Goal: Task Accomplishment & Management: Use online tool/utility

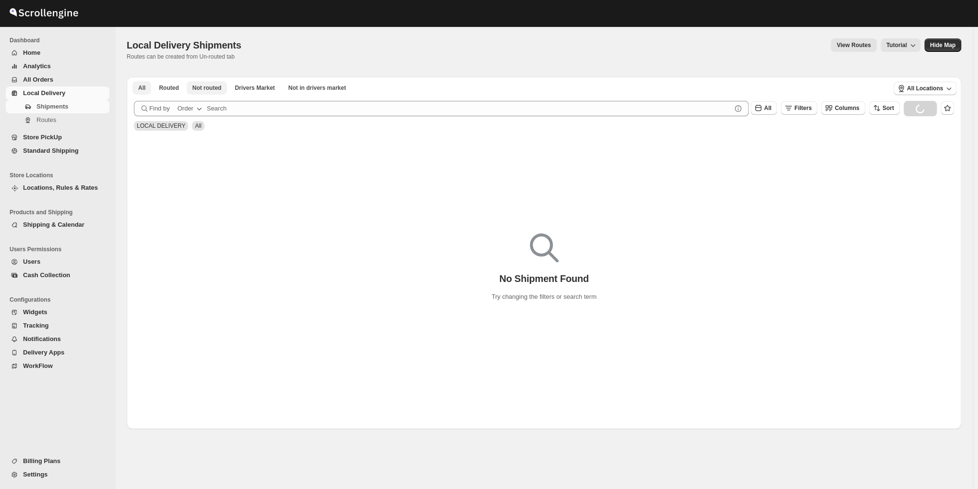
click at [208, 90] on span "Not routed" at bounding box center [206, 88] width 29 height 8
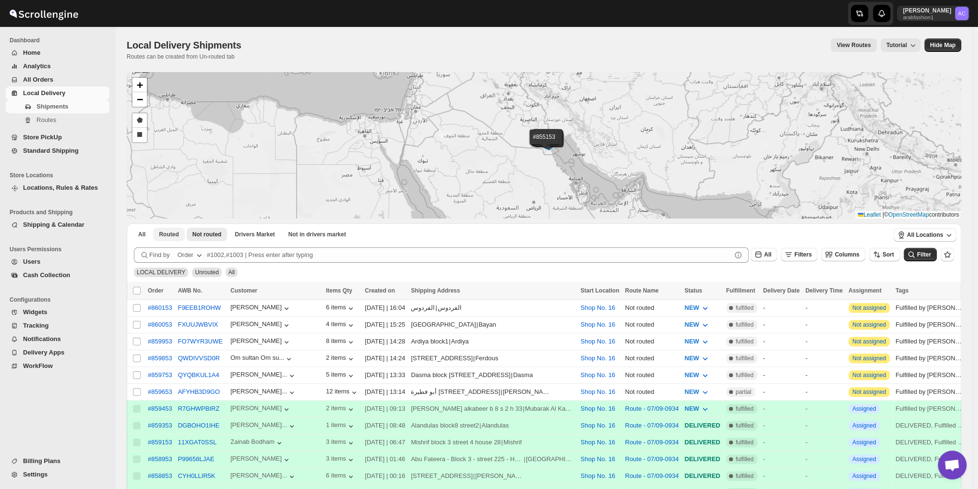
click at [163, 231] on span "Routed" at bounding box center [169, 234] width 20 height 8
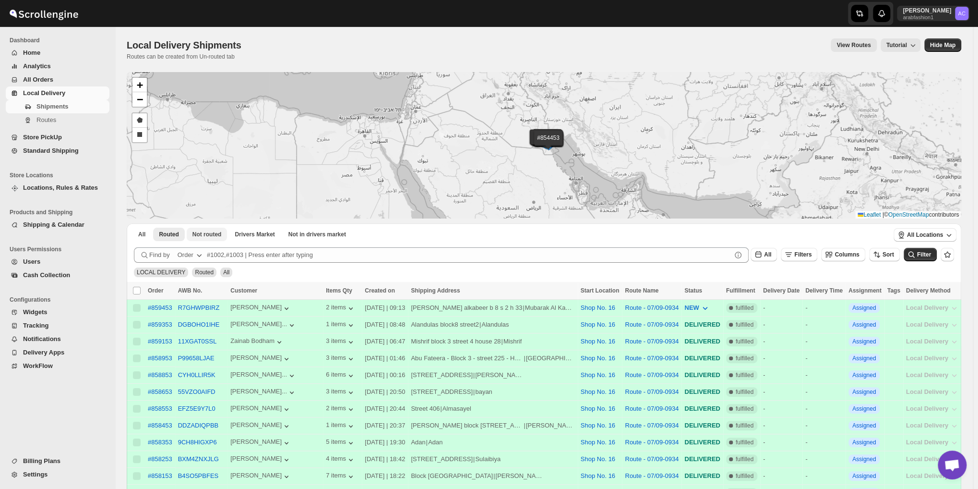
click at [211, 233] on span "Not routed" at bounding box center [206, 234] width 29 height 8
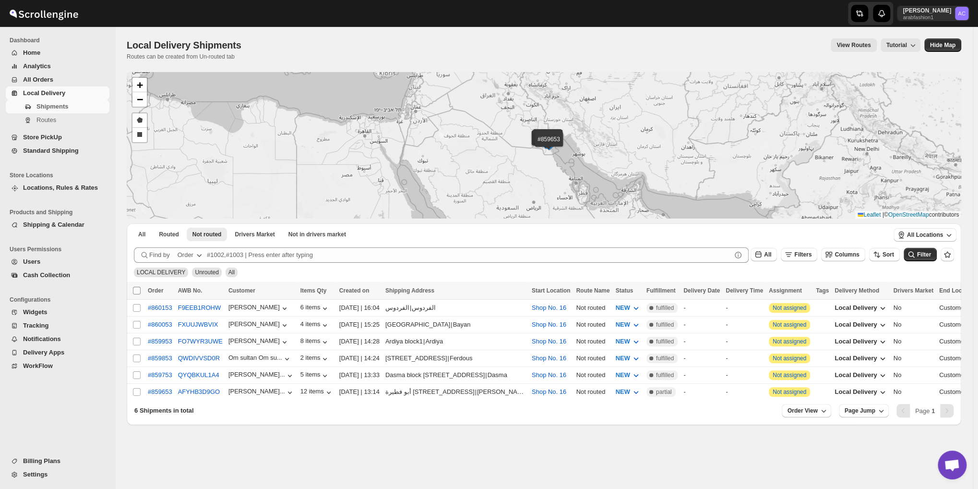
click at [134, 288] on input "Select all shipments" at bounding box center [137, 290] width 8 height 8
checkbox input "true"
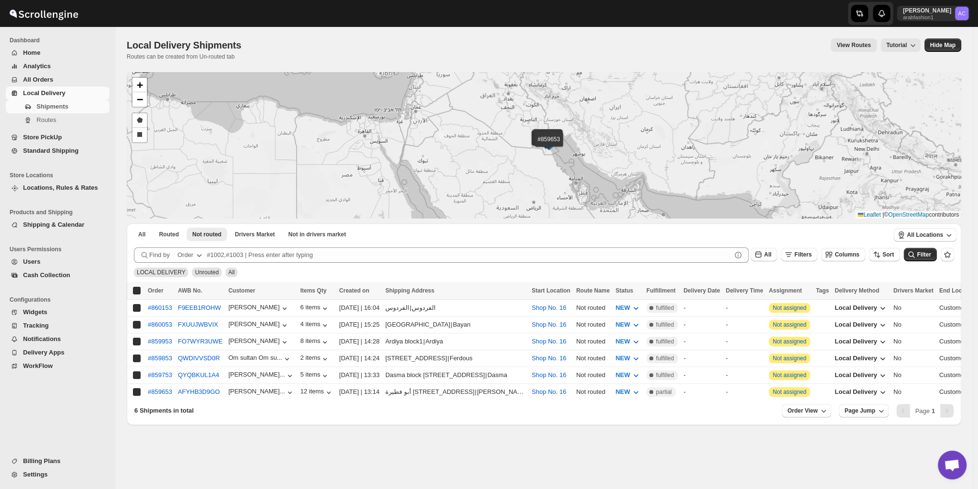
checkbox input "true"
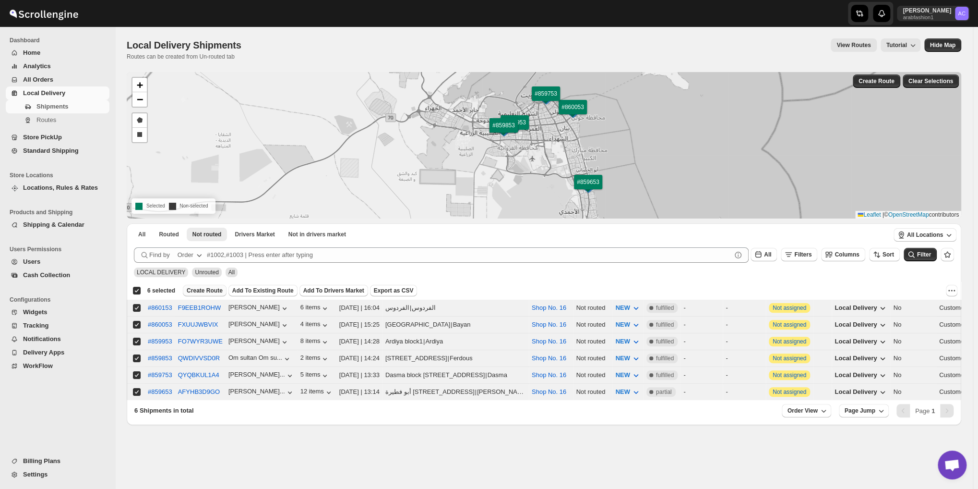
click at [208, 289] on span "Create Route" at bounding box center [205, 290] width 36 height 8
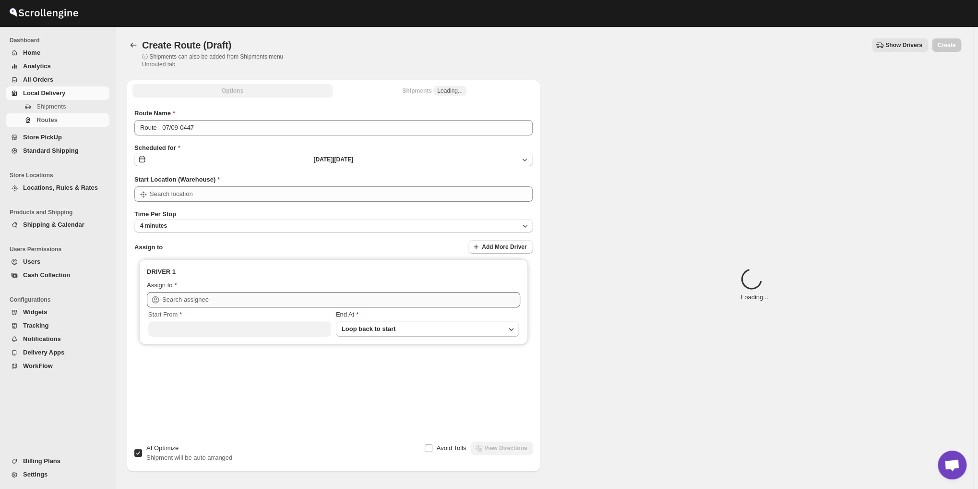
type input "Shop No. 16"
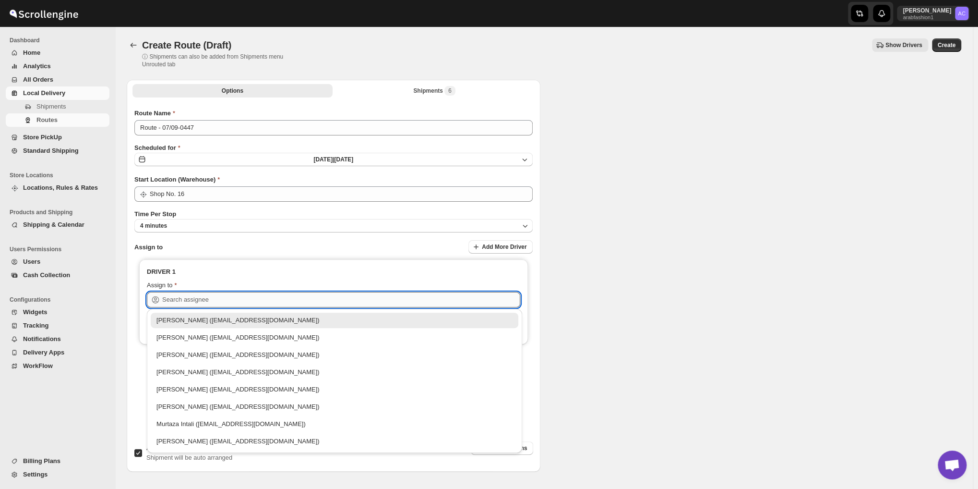
click at [248, 303] on input "text" at bounding box center [341, 299] width 358 height 15
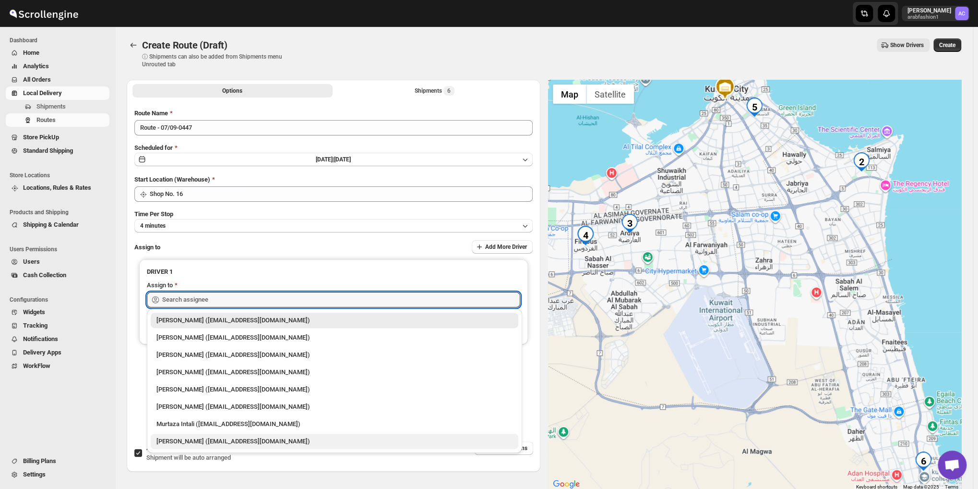
click at [203, 444] on div "Nagendra Reddy (fnsalonsecretary@gmail.com)" at bounding box center [334, 441] width 356 height 10
type input "Nagendra Reddy (fnsalonsecretary@gmail.com)"
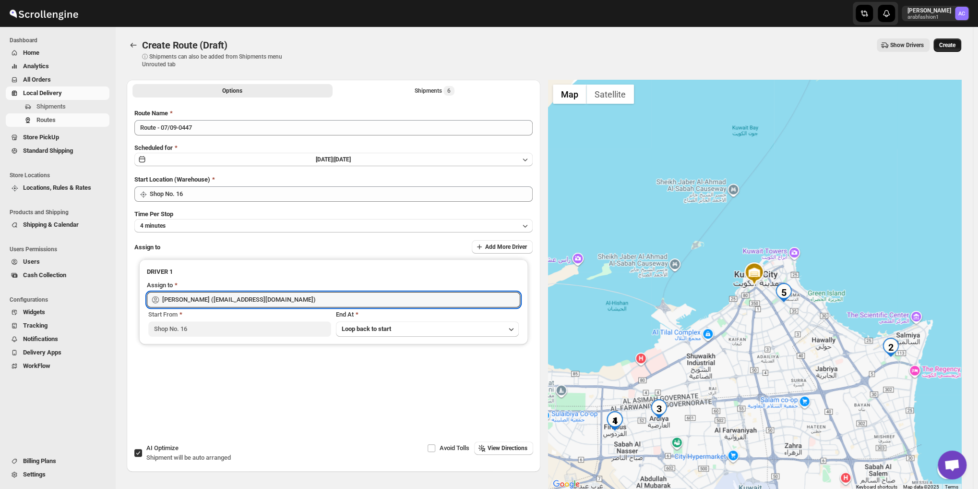
click at [951, 45] on span "Create" at bounding box center [947, 45] width 16 height 8
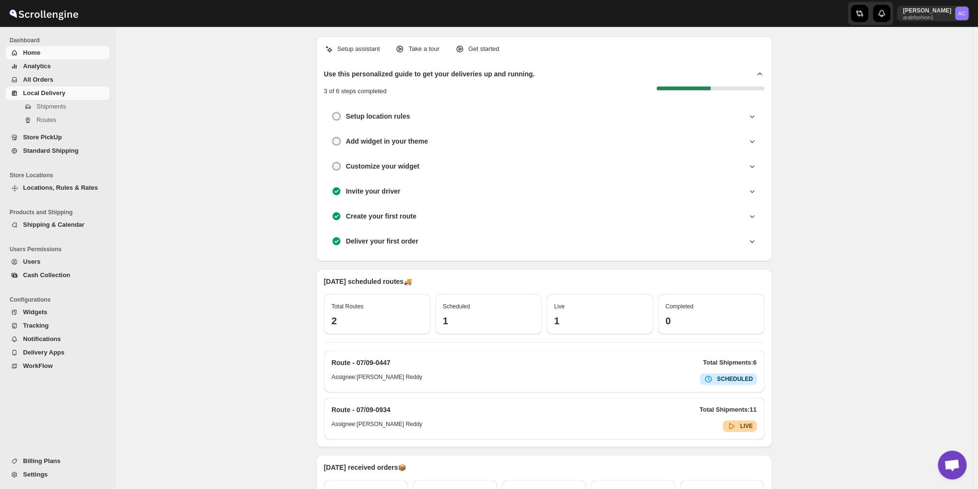
click at [44, 92] on span "Local Delivery" at bounding box center [44, 92] width 42 height 7
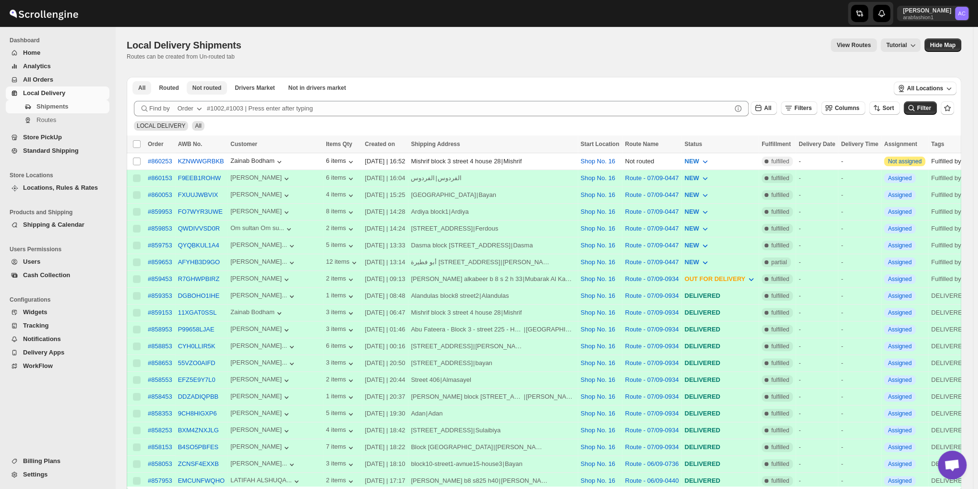
click at [209, 92] on span "Not routed" at bounding box center [206, 88] width 29 height 8
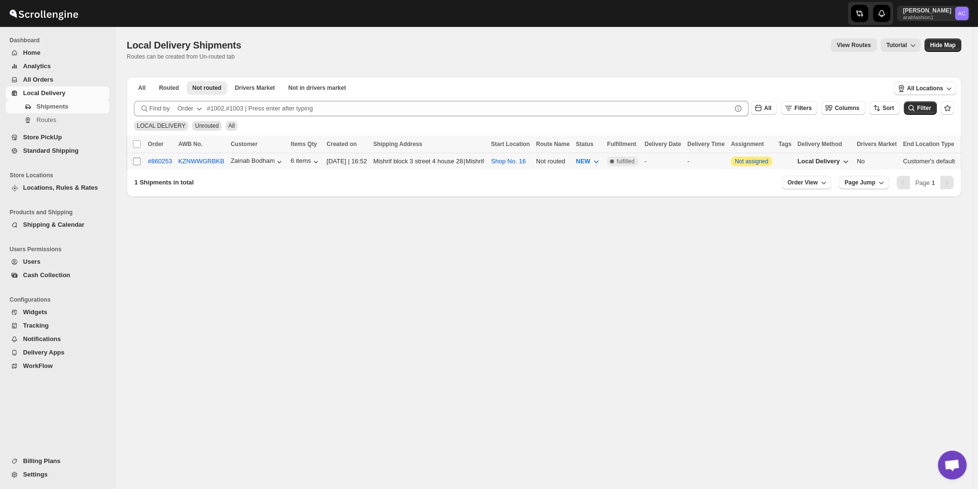
click at [138, 165] on input "Select shipment" at bounding box center [137, 161] width 8 height 8
checkbox input "true"
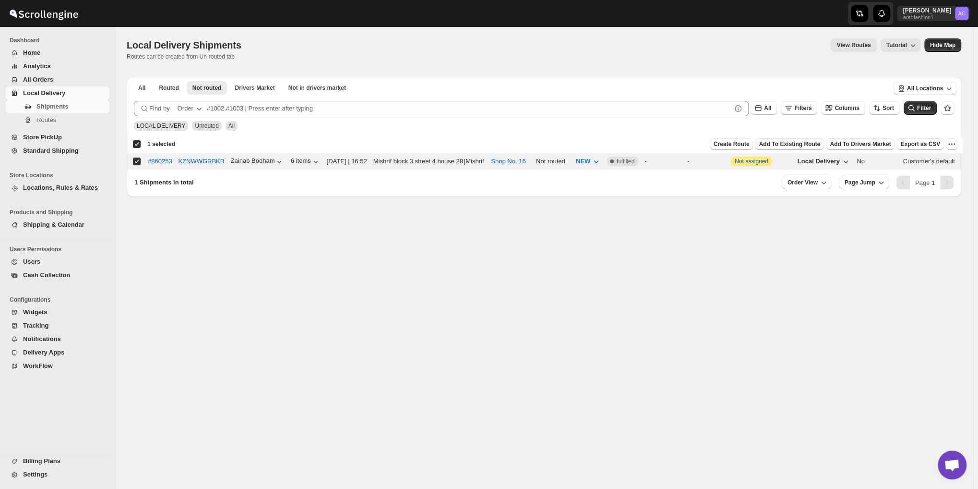
click at [759, 148] on span "Add To Existing Route" at bounding box center [789, 144] width 61 height 8
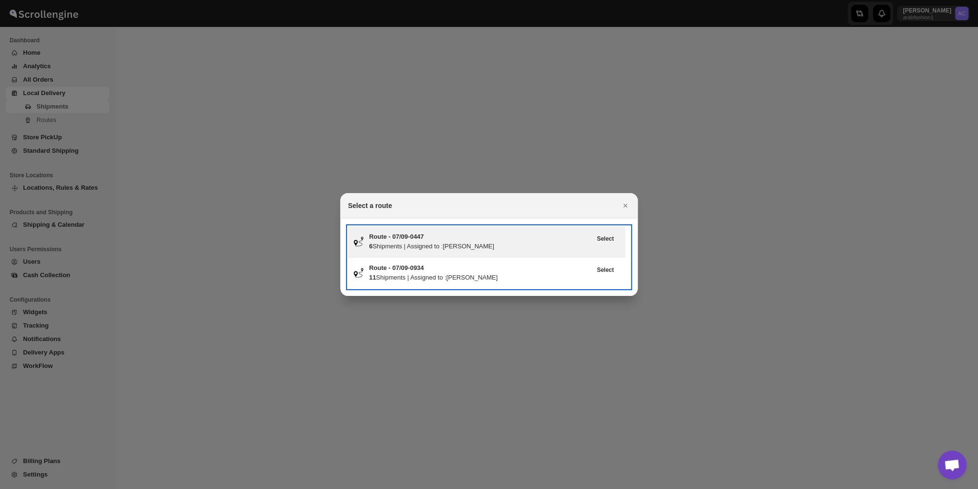
click at [464, 234] on h3 "Route - 07/09-0447" at bounding box center [480, 237] width 222 height 10
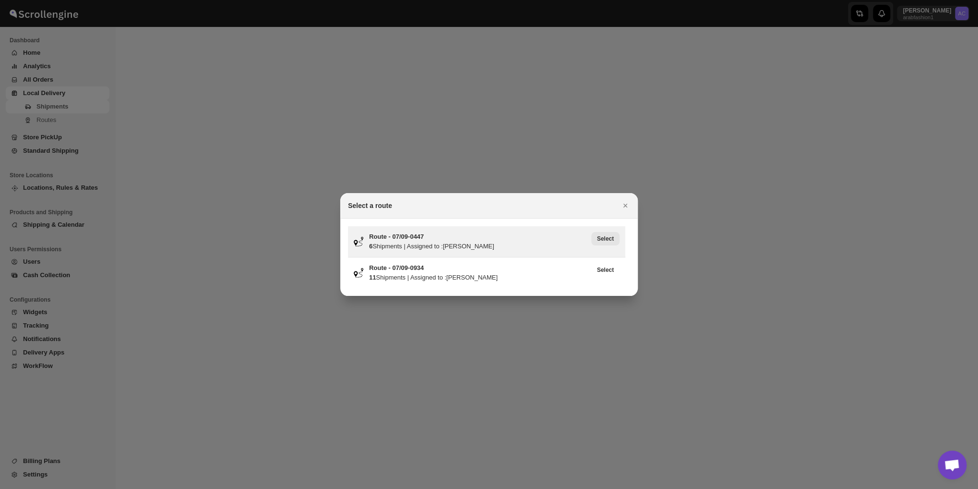
click at [603, 235] on span "Select" at bounding box center [605, 239] width 17 height 8
